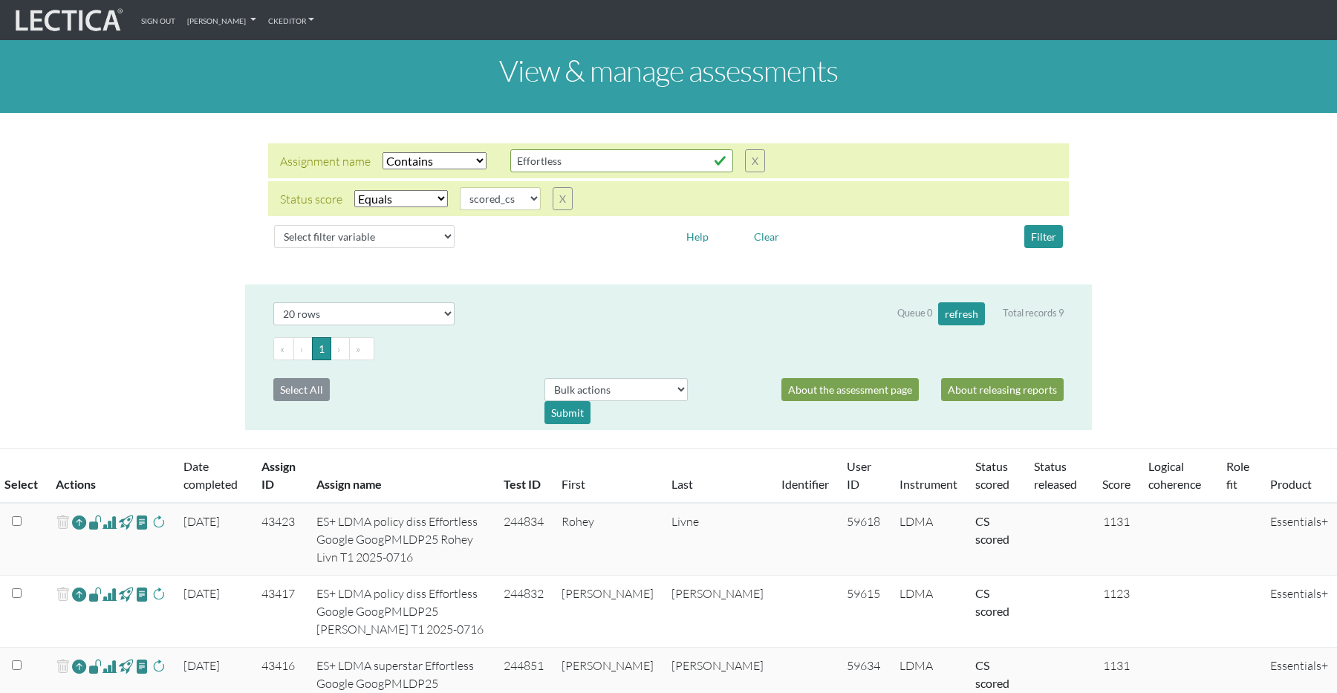
select select "icontains"
select select "scored_cs"
select select "20"
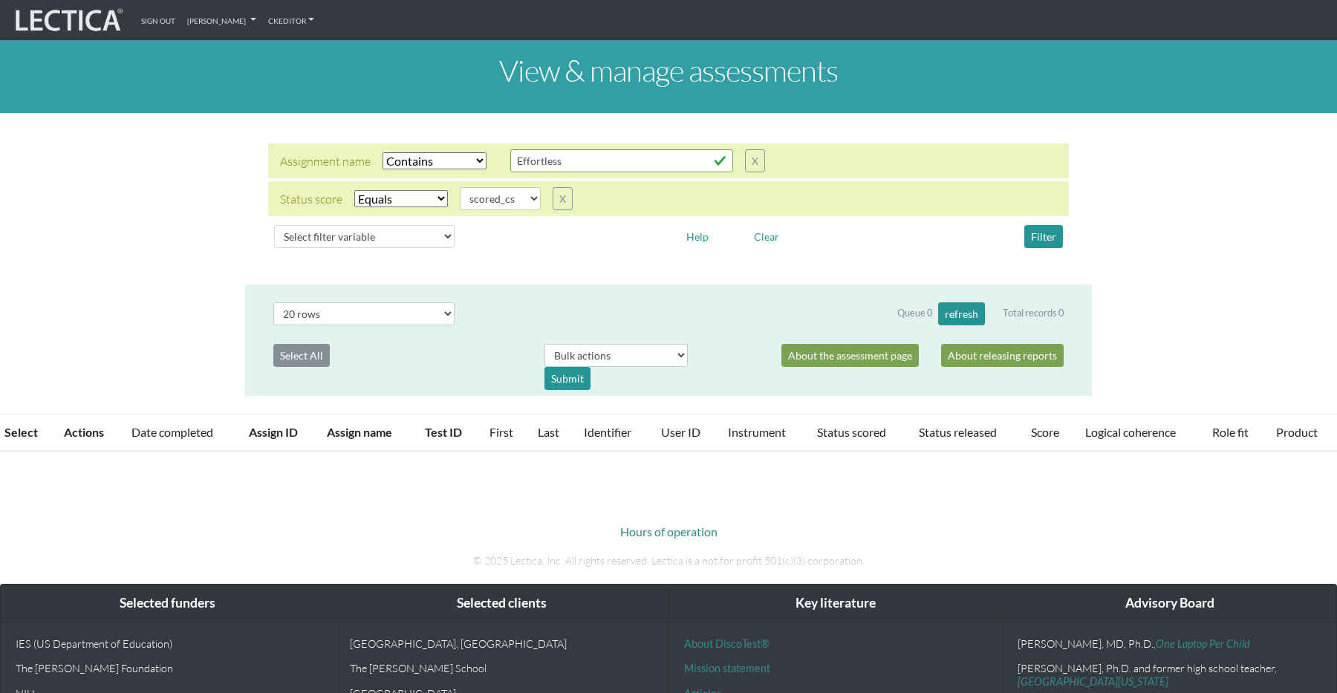
select select "icontains"
select select "scored_cs"
select select "20"
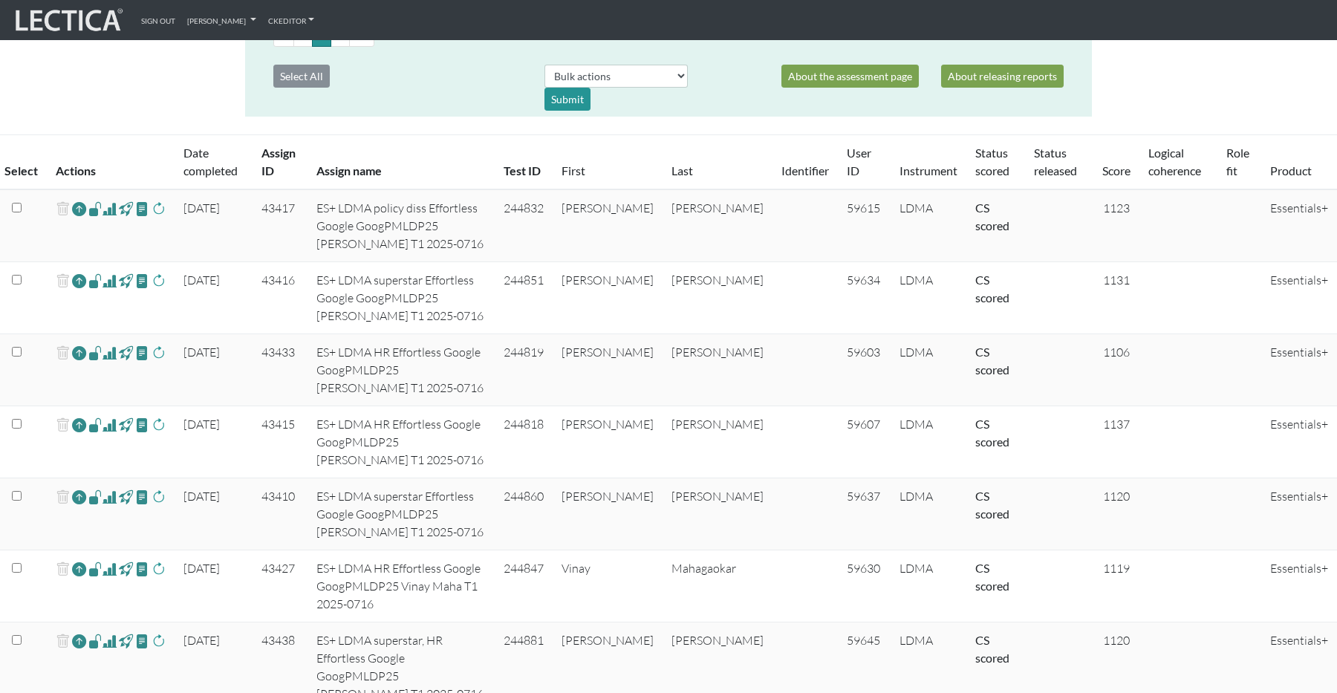
click at [110, 282] on span at bounding box center [110, 282] width 14 height 18
